Goal: Find specific page/section: Find specific page/section

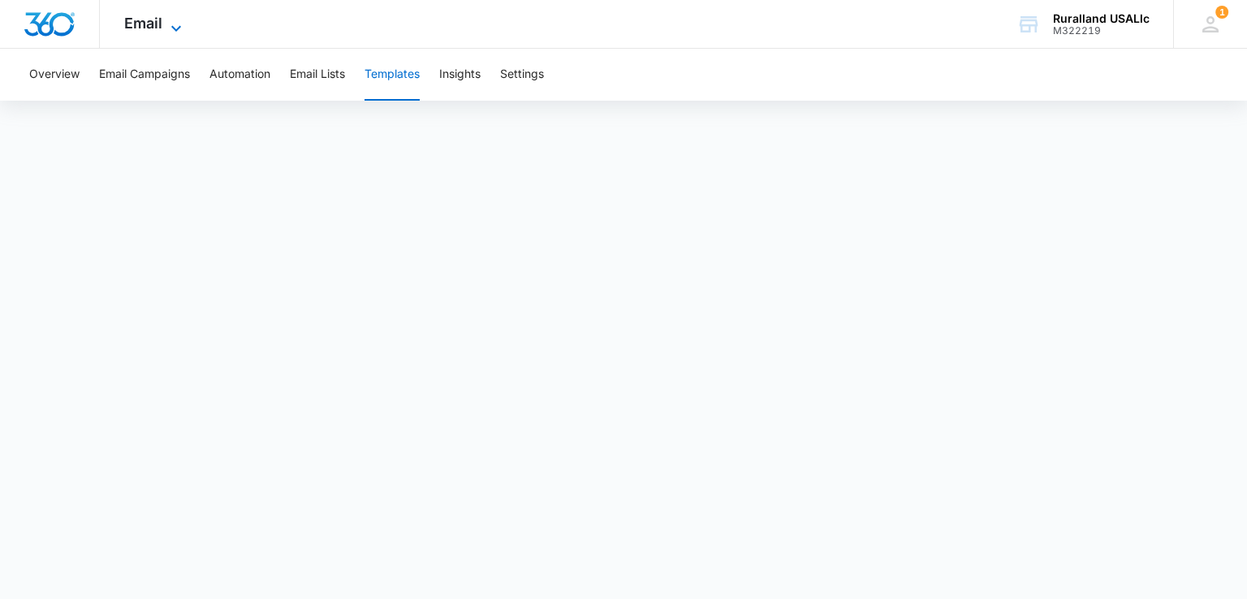
click at [174, 24] on icon at bounding box center [175, 28] width 19 height 19
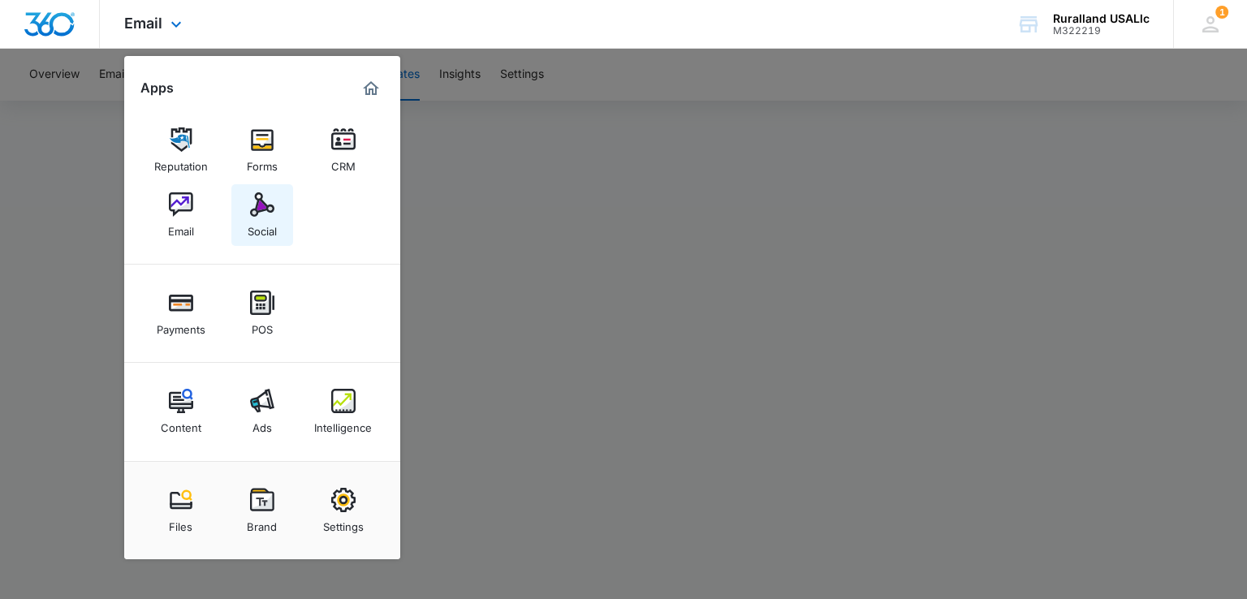
click at [263, 218] on div "Social" at bounding box center [262, 227] width 29 height 21
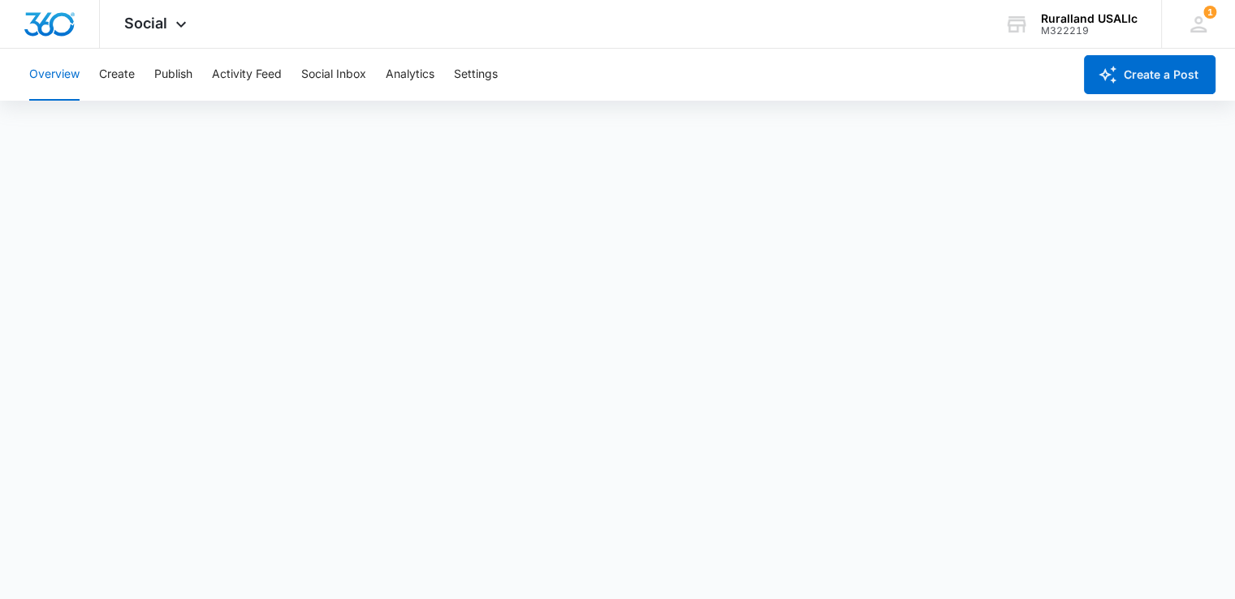
click at [51, 75] on button "Overview" at bounding box center [54, 75] width 50 height 52
click at [335, 67] on button "Social Inbox" at bounding box center [333, 75] width 65 height 52
